Goal: Task Accomplishment & Management: Use online tool/utility

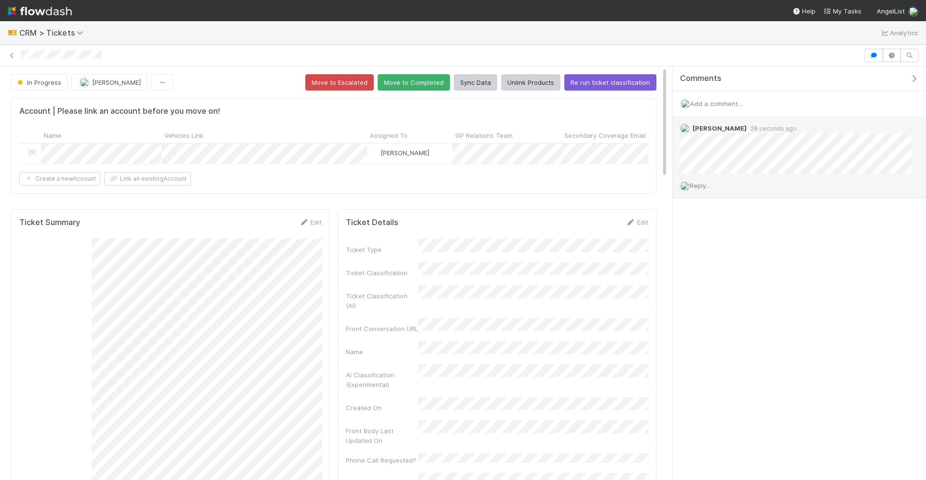
click at [707, 183] on span "Reply..." at bounding box center [700, 186] width 21 height 8
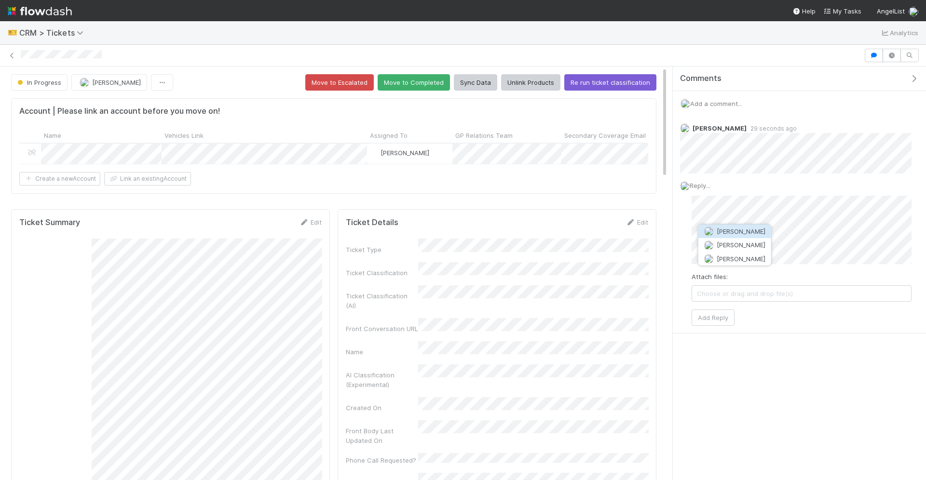
click at [718, 230] on span "Connor Riley" at bounding box center [741, 232] width 49 height 8
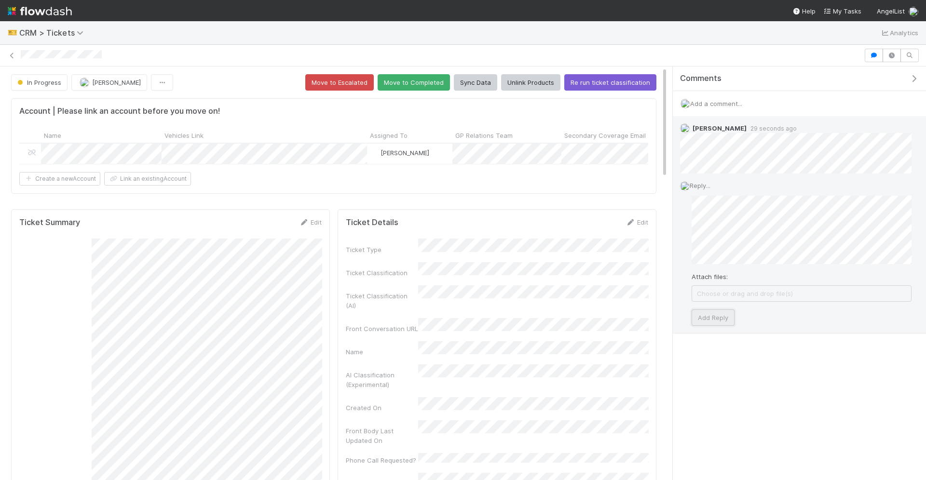
click at [711, 313] on button "Add Reply" at bounding box center [712, 318] width 43 height 16
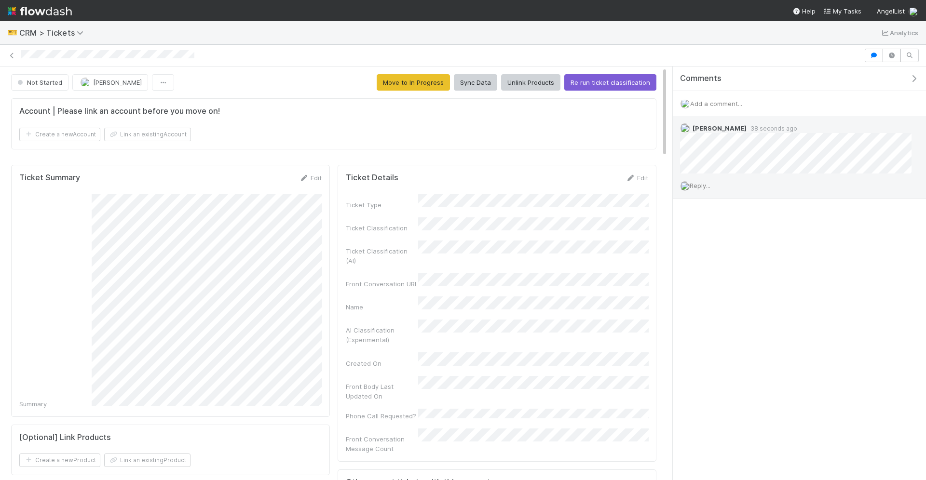
click at [702, 190] on div "Reply..." at bounding box center [796, 186] width 246 height 24
click at [702, 184] on span "Reply..." at bounding box center [700, 186] width 21 height 8
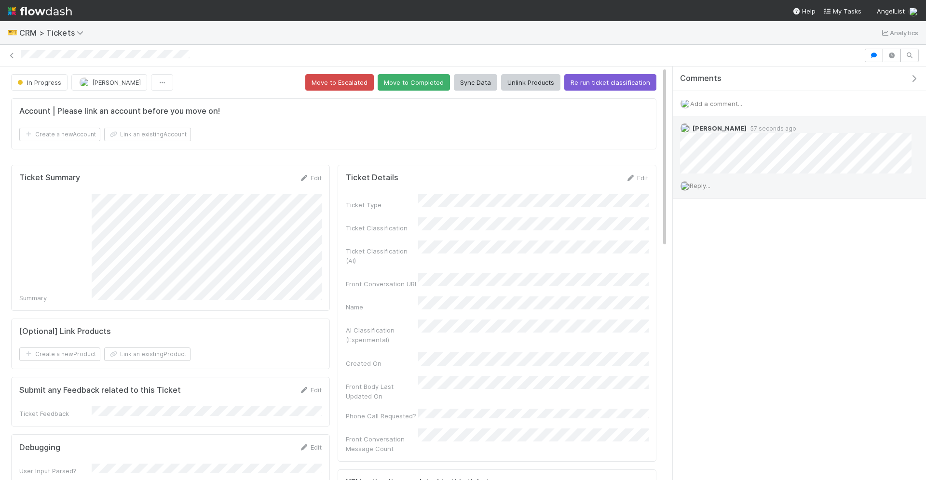
click at [707, 186] on span "Reply..." at bounding box center [700, 186] width 21 height 8
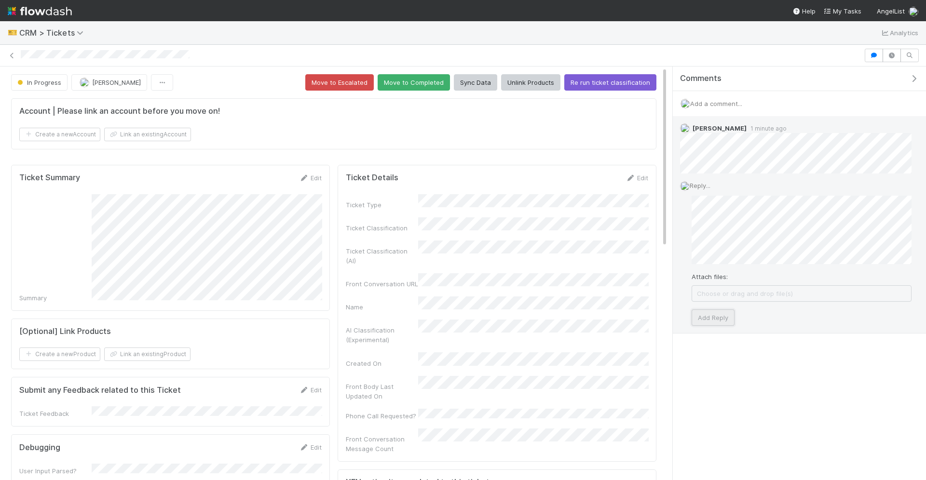
click at [715, 318] on button "Add Reply" at bounding box center [712, 318] width 43 height 16
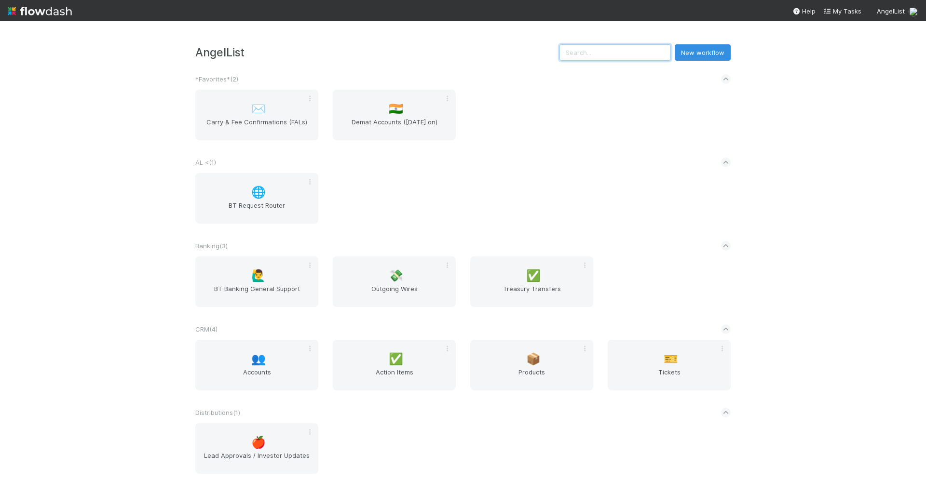
click at [646, 54] on input "text" at bounding box center [614, 52] width 111 height 16
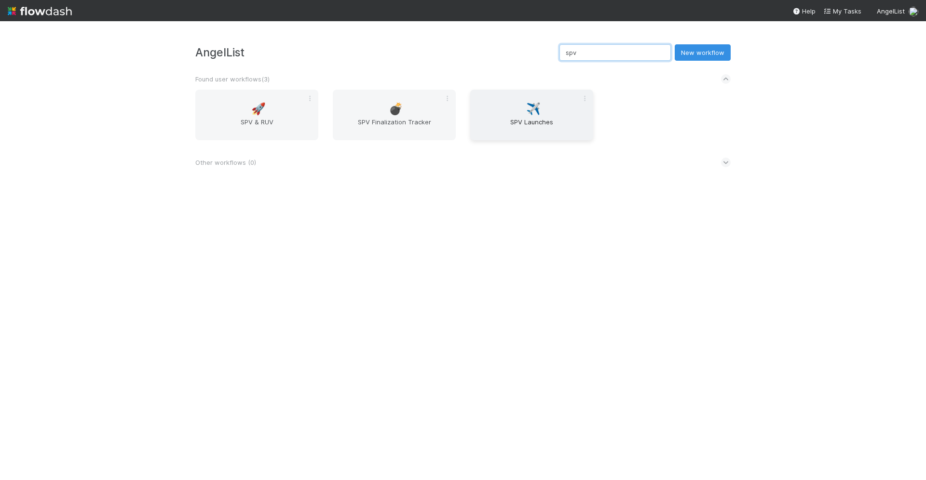
type input "spv"
click at [534, 123] on span "SPV Launches" at bounding box center [531, 126] width 115 height 19
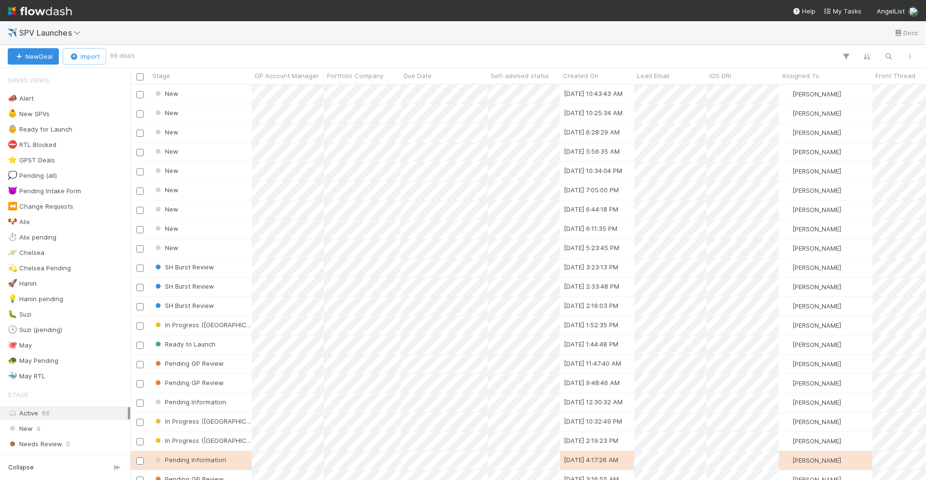
scroll to position [396, 796]
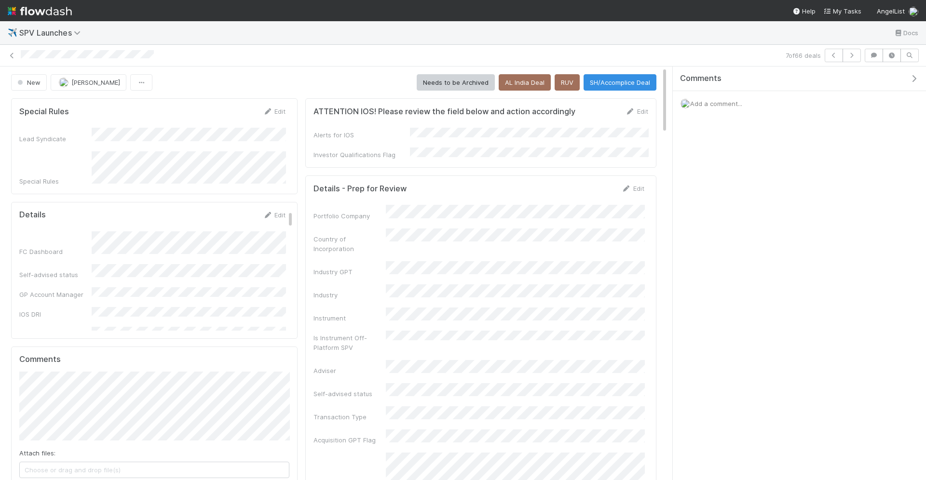
click at [271, 212] on div "Edit" at bounding box center [274, 215] width 23 height 10
click at [272, 212] on icon at bounding box center [268, 215] width 10 height 6
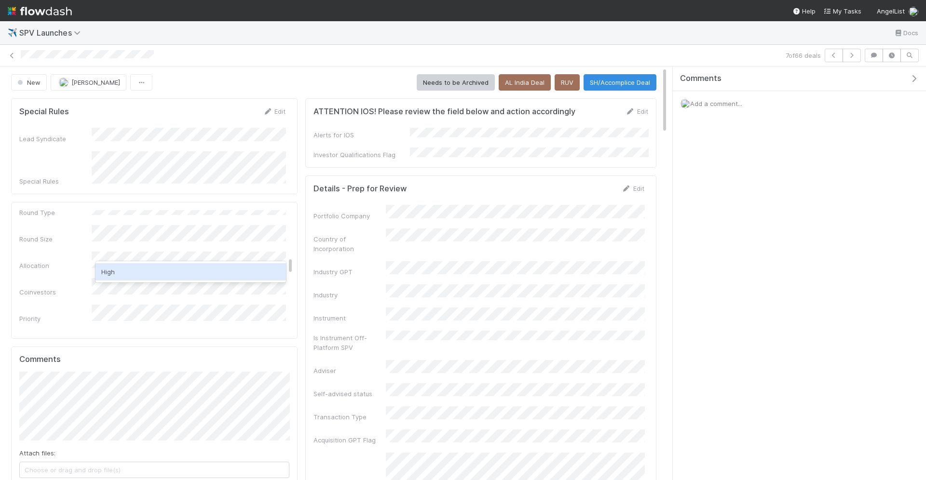
click at [189, 270] on div "High" at bounding box center [190, 271] width 190 height 17
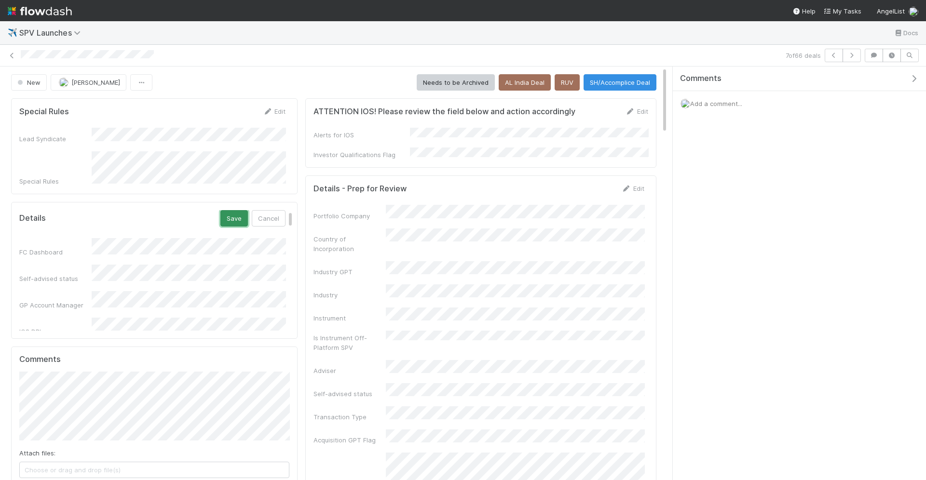
click at [233, 211] on button "Save" at bounding box center [233, 218] width 27 height 16
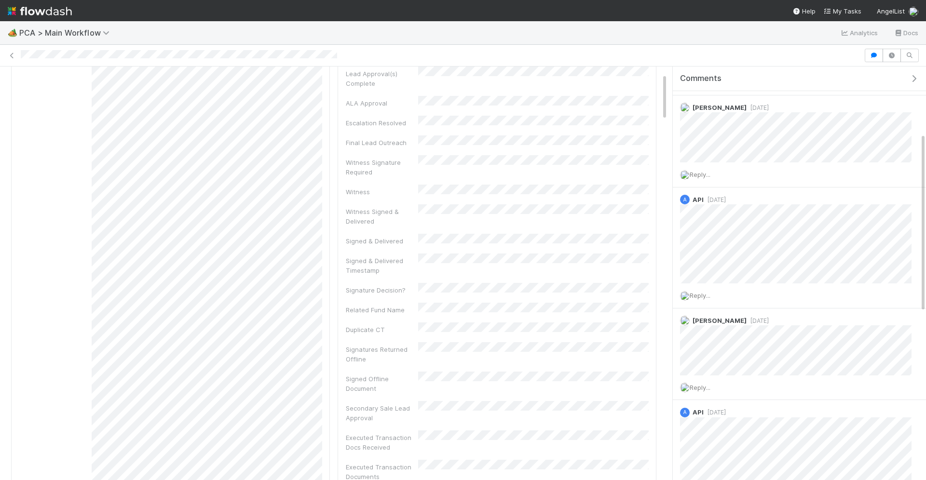
scroll to position [278, 0]
